Goal: Task Accomplishment & Management: Complete application form

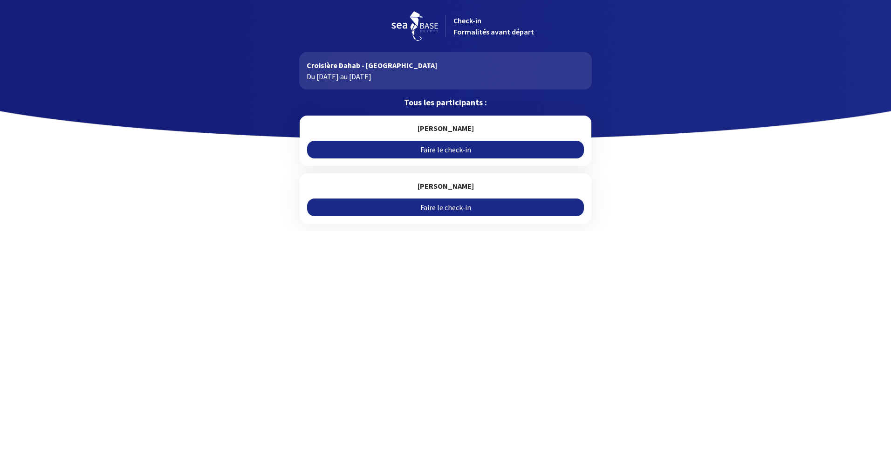
click at [416, 147] on link "Faire le check-in" at bounding box center [445, 150] width 276 height 18
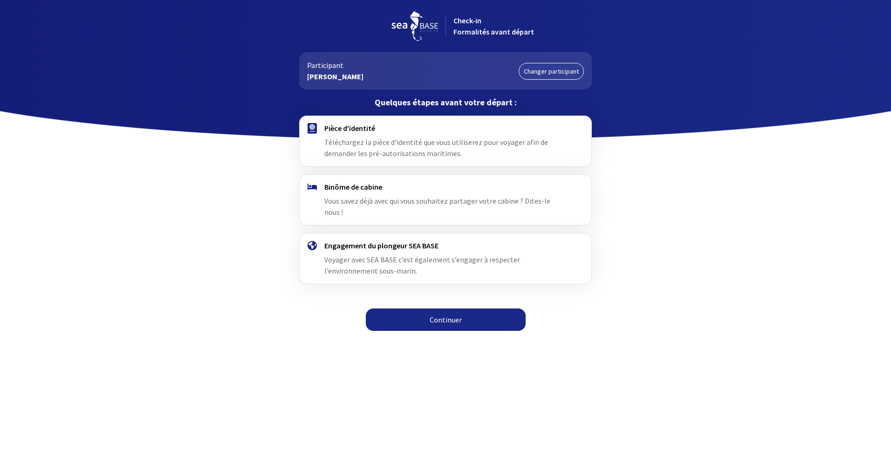
click at [439, 309] on link "Continuer" at bounding box center [446, 320] width 160 height 22
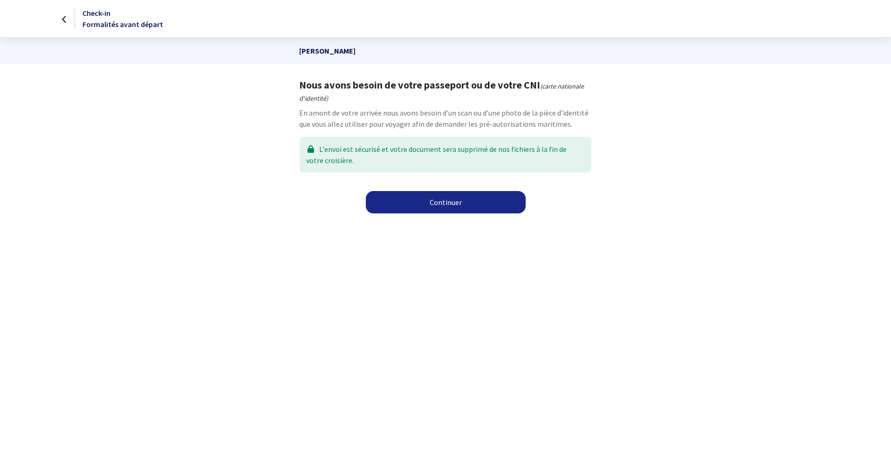
click at [445, 203] on link "Continuer" at bounding box center [446, 202] width 160 height 22
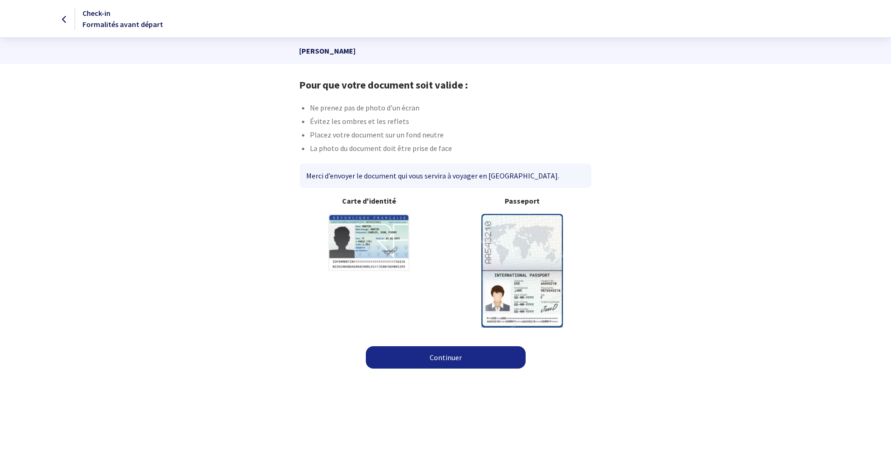
click at [441, 352] on link "Continuer" at bounding box center [446, 357] width 160 height 22
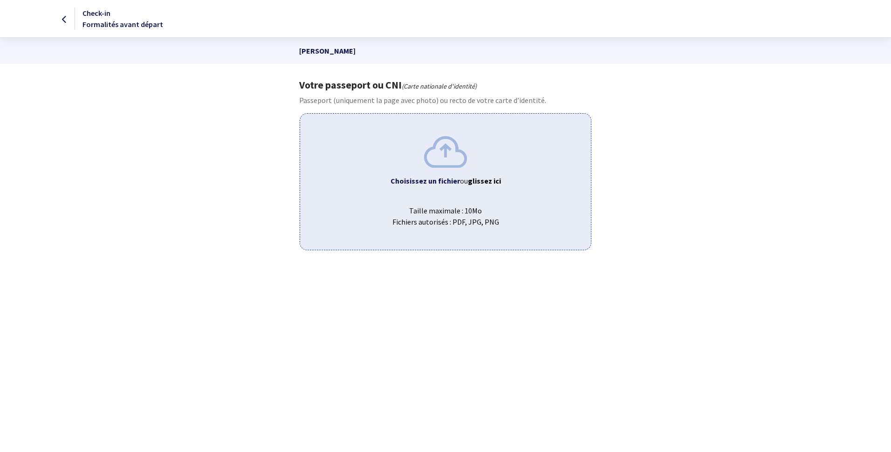
click at [439, 172] on div "Choisissez un fichier ou glissez ici Taille maximale : 10Mo Fichiers autorisés …" at bounding box center [445, 181] width 291 height 137
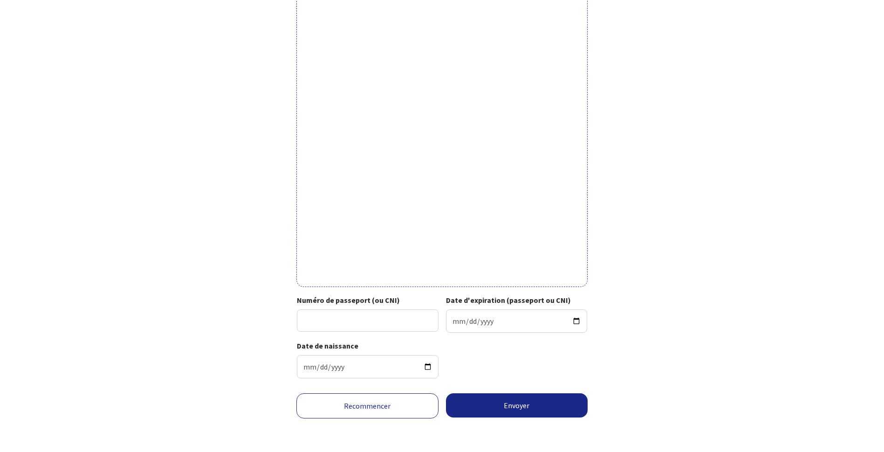
scroll to position [156, 0]
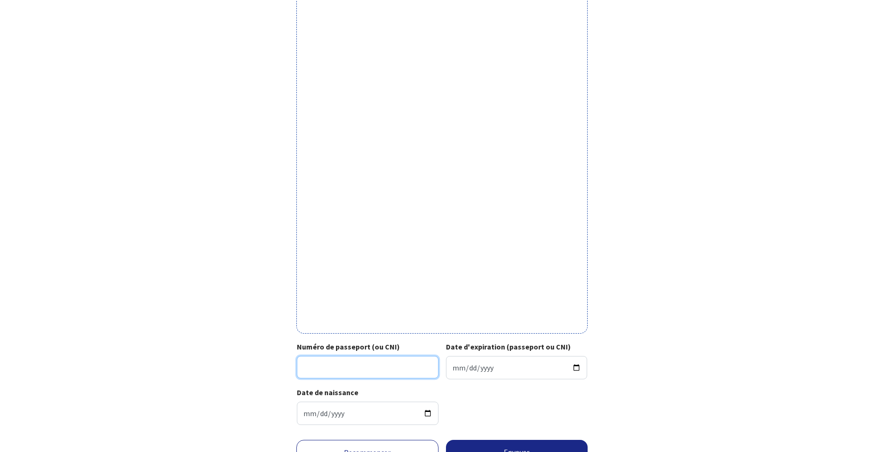
click at [389, 366] on input "Numéro de passeport (ou CNI)" at bounding box center [368, 367] width 142 height 22
type input "22ck26069"
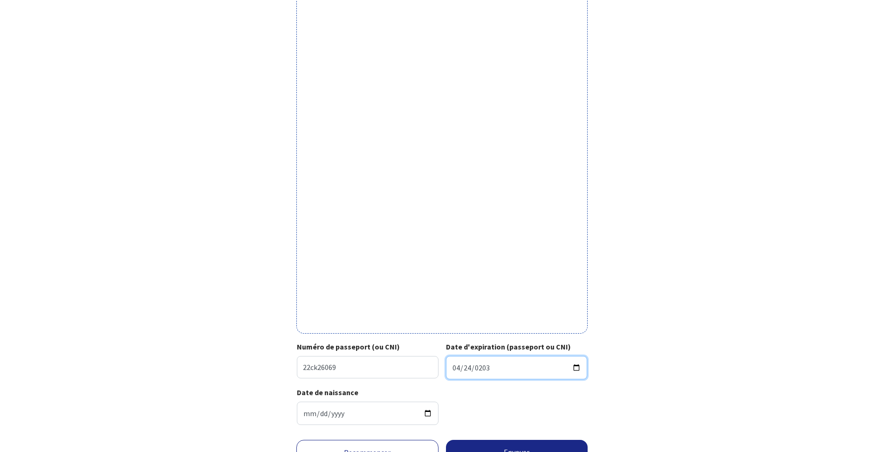
type input "2032-04-24"
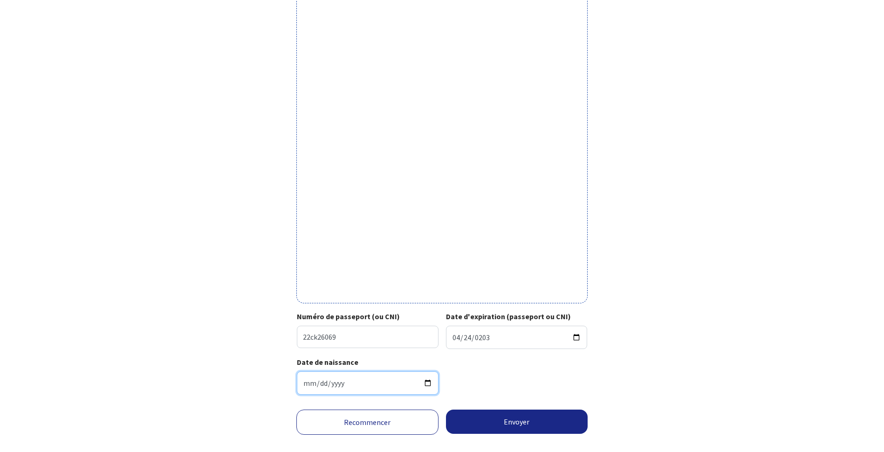
scroll to position [203, 0]
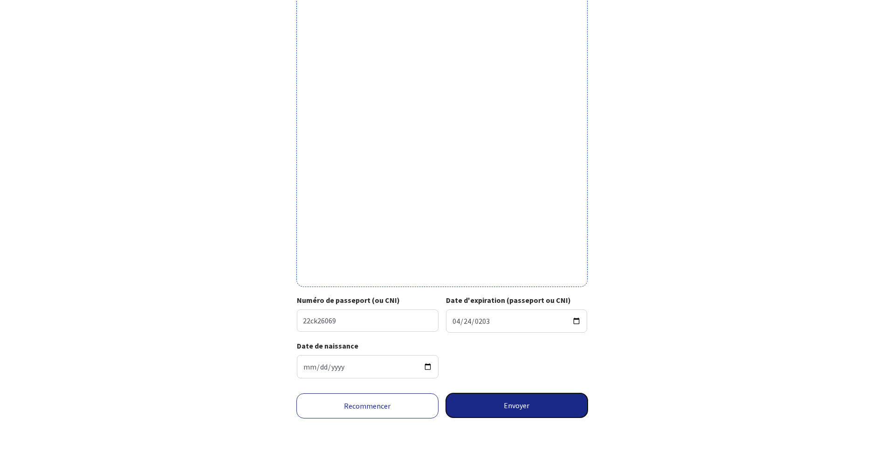
click at [519, 401] on button "Envoyer" at bounding box center [517, 405] width 142 height 24
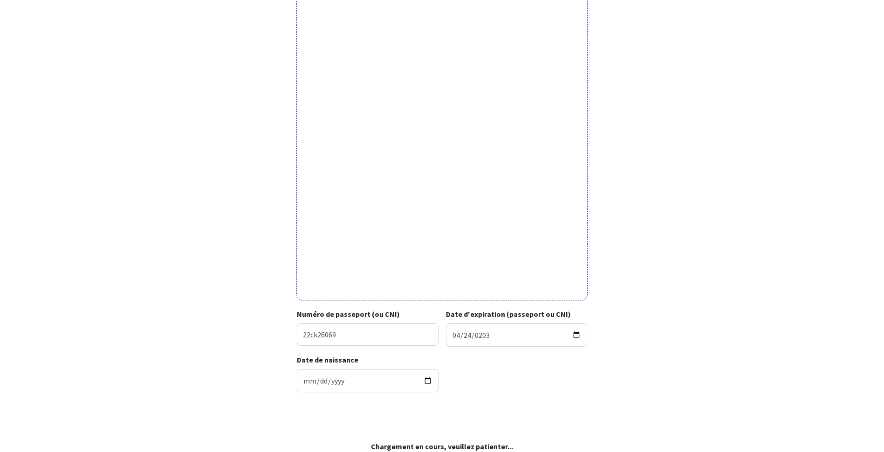
scroll to position [189, 0]
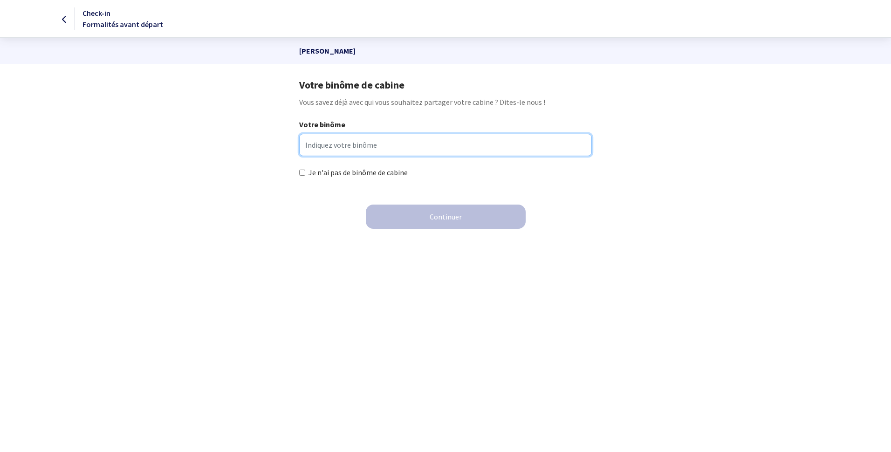
click at [402, 151] on input "Votre binôme" at bounding box center [445, 145] width 292 height 22
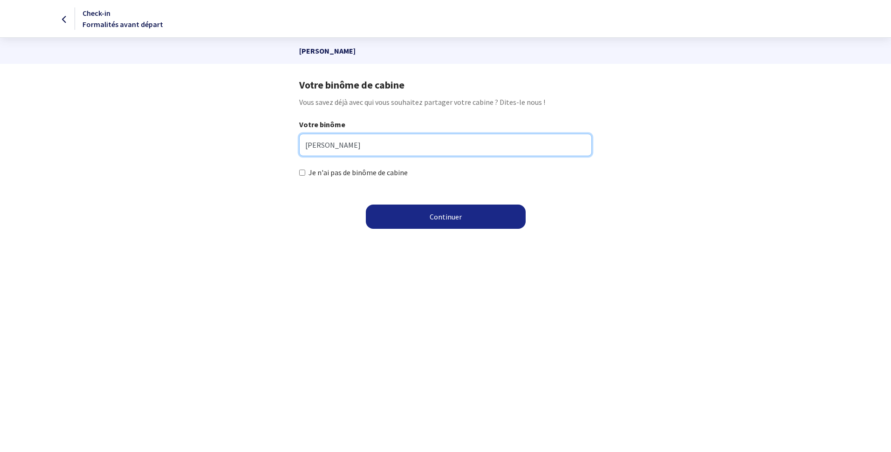
type input "trambouze sandrine"
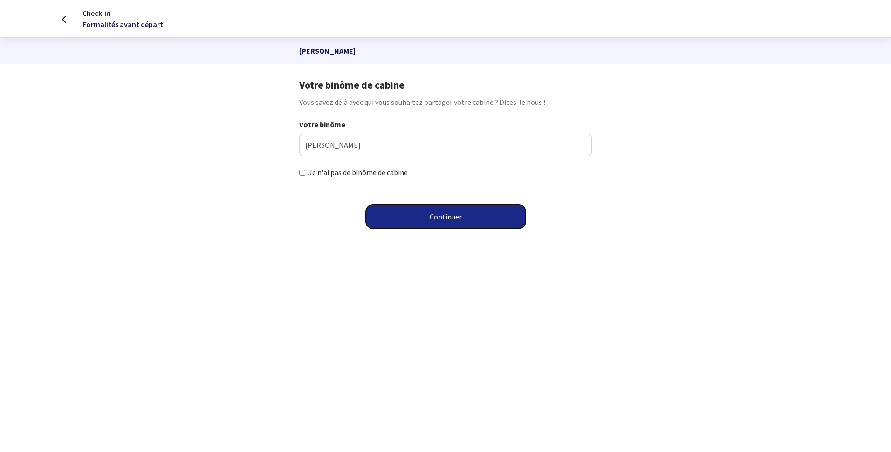
click at [434, 220] on button "Continuer" at bounding box center [446, 217] width 160 height 24
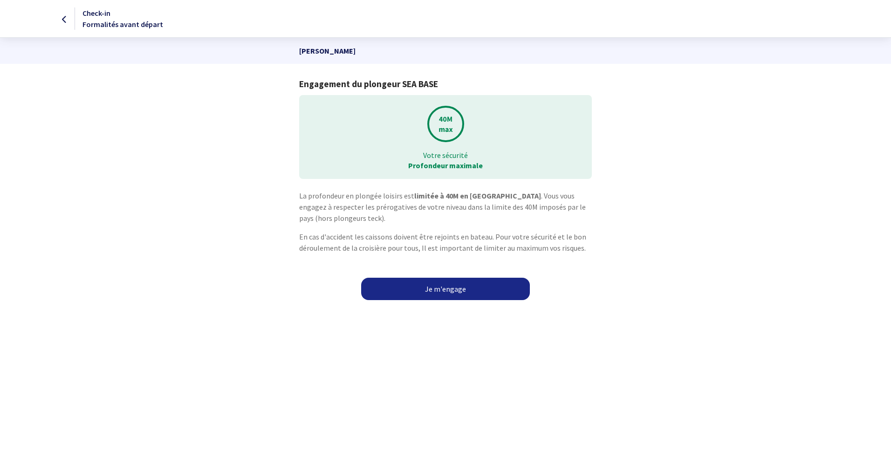
click at [443, 286] on link "Je m'engage" at bounding box center [445, 289] width 169 height 22
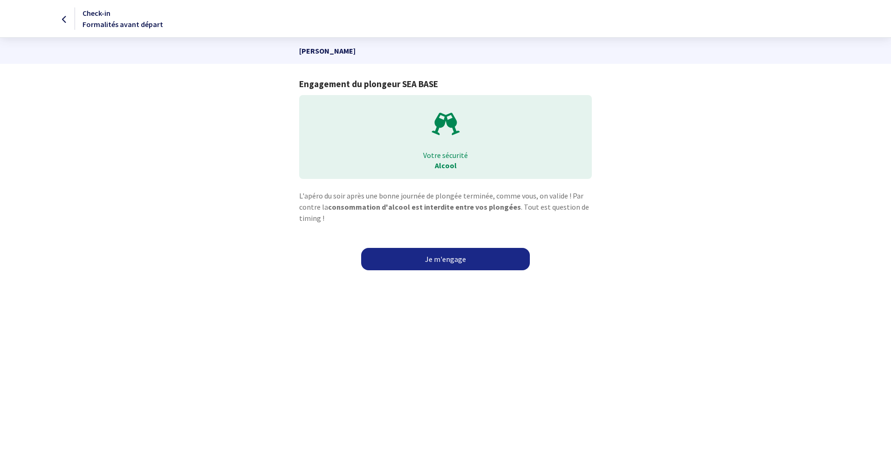
click at [453, 261] on link "Je m'engage" at bounding box center [445, 259] width 169 height 22
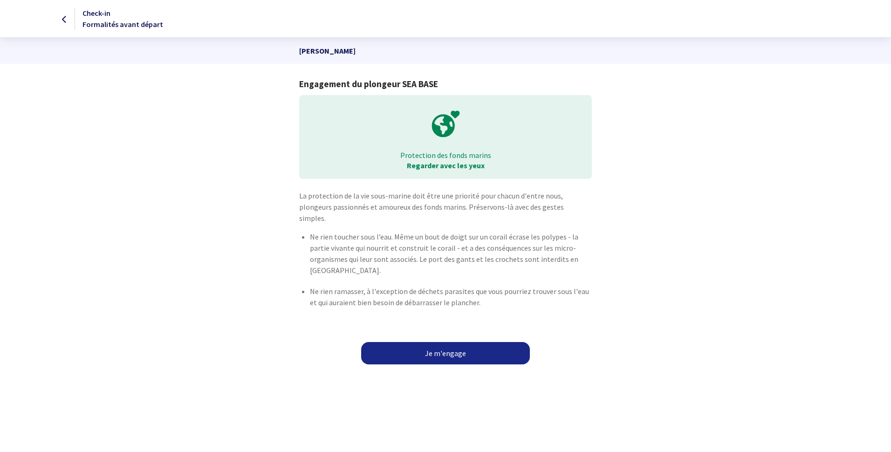
click at [445, 342] on link "Je m'engage" at bounding box center [445, 353] width 169 height 22
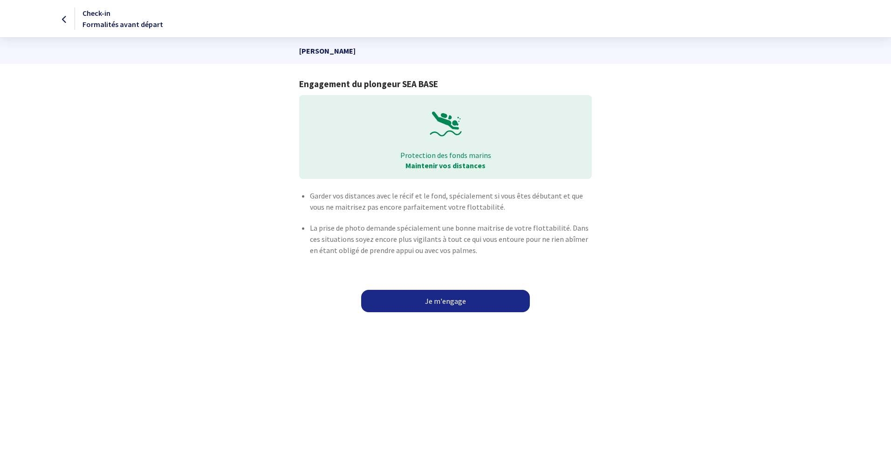
click at [455, 306] on link "Je m'engage" at bounding box center [445, 301] width 169 height 22
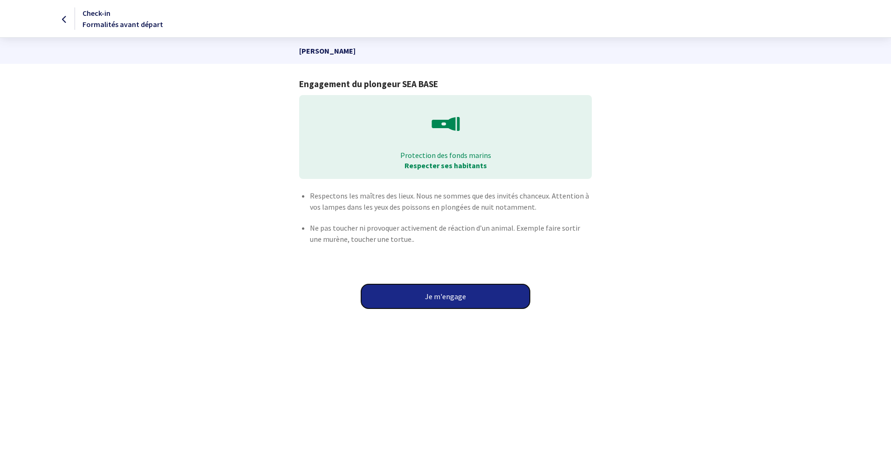
click at [455, 302] on button "Je m'engage" at bounding box center [445, 296] width 169 height 24
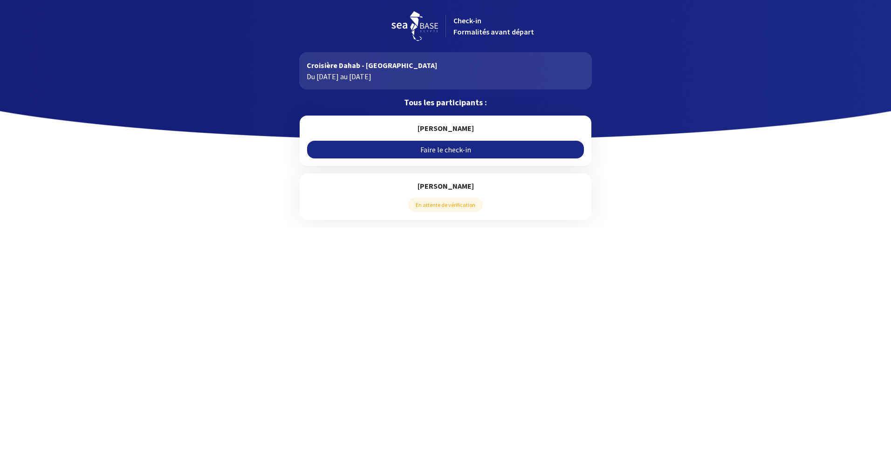
click at [452, 146] on link "Faire le check-in" at bounding box center [445, 150] width 276 height 18
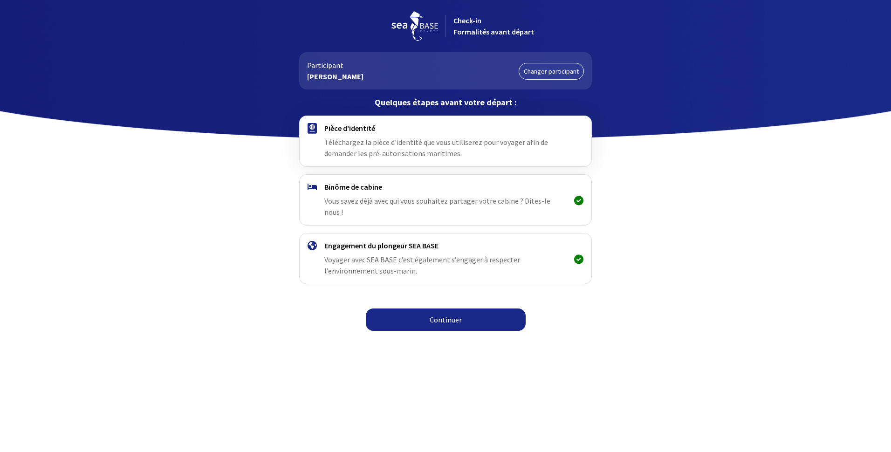
click at [451, 296] on div "Pièce d'identité Téléchargez la pièce d'identité que vous utiliserez pour voyag…" at bounding box center [445, 226] width 527 height 221
drag, startPoint x: 451, startPoint y: 296, endPoint x: 452, endPoint y: 307, distance: 10.3
click at [452, 309] on link "Continuer" at bounding box center [446, 320] width 160 height 22
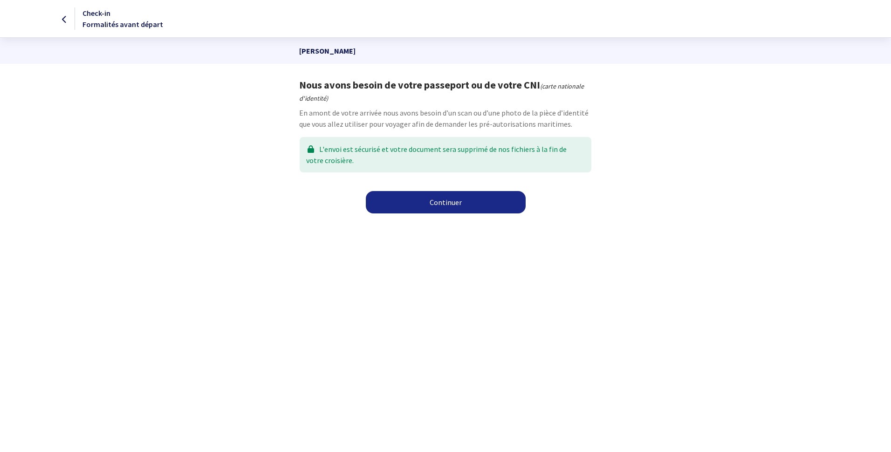
click at [460, 203] on link "Continuer" at bounding box center [446, 202] width 160 height 22
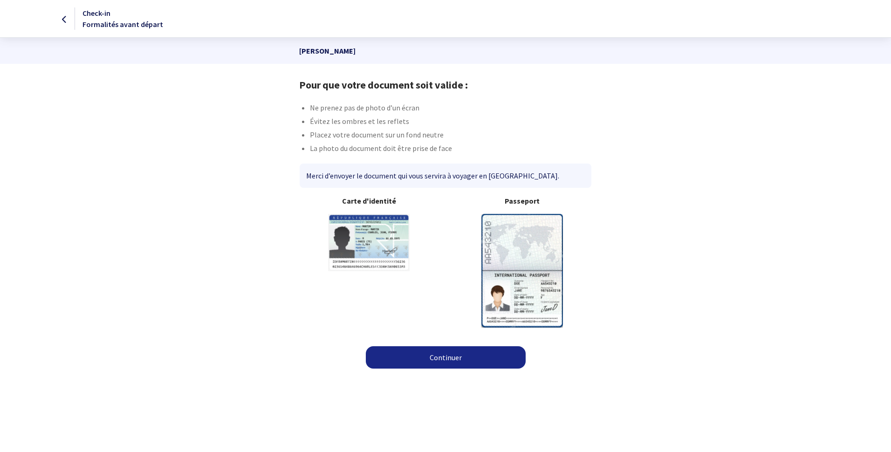
click at [444, 351] on link "Continuer" at bounding box center [446, 357] width 160 height 22
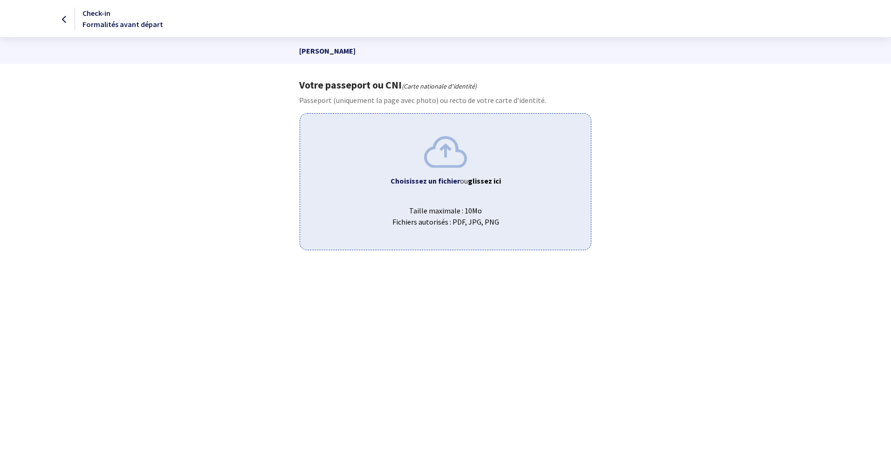
click at [453, 180] on b "Choisissez un fichier" at bounding box center [425, 180] width 69 height 9
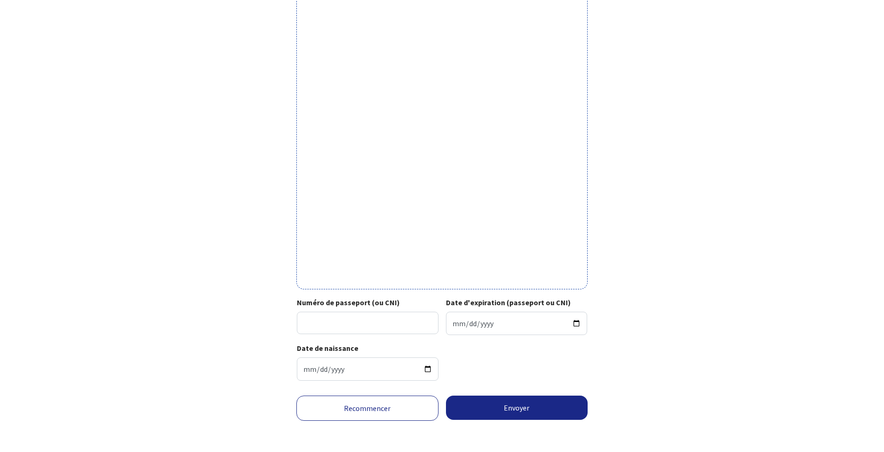
scroll to position [203, 0]
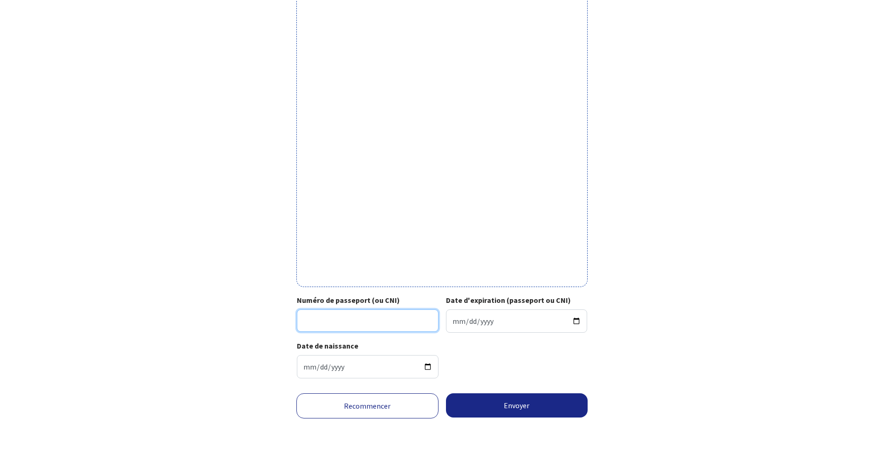
click at [386, 322] on input "Numéro de passeport (ou CNI)" at bounding box center [368, 320] width 142 height 22
type input "19DC897601"
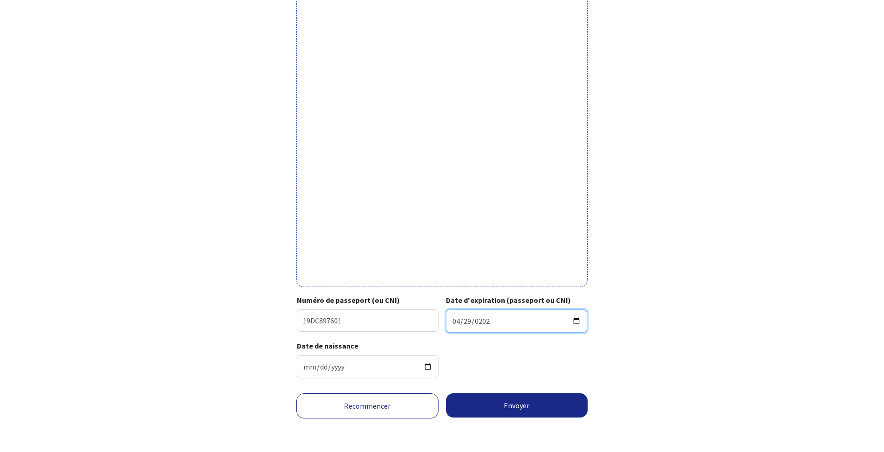
type input "2029-04-29"
click at [518, 404] on button "Envoyer" at bounding box center [517, 405] width 142 height 24
